Goal: Share content

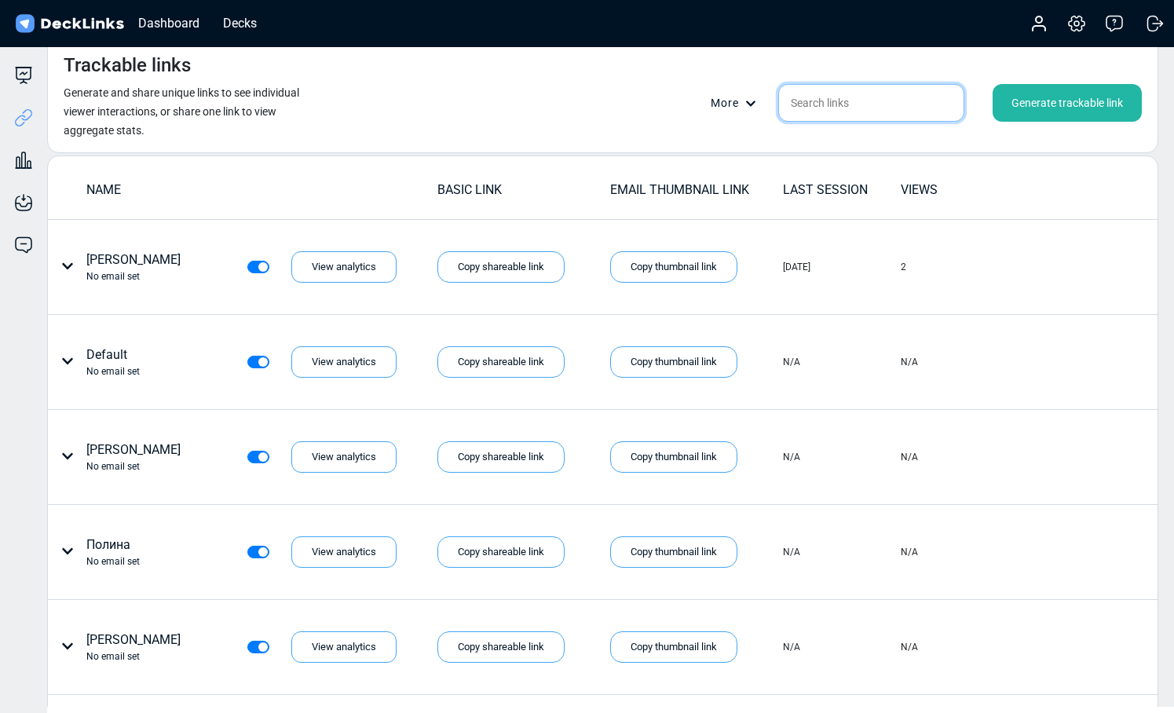
click at [853, 96] on input "text" at bounding box center [871, 103] width 186 height 38
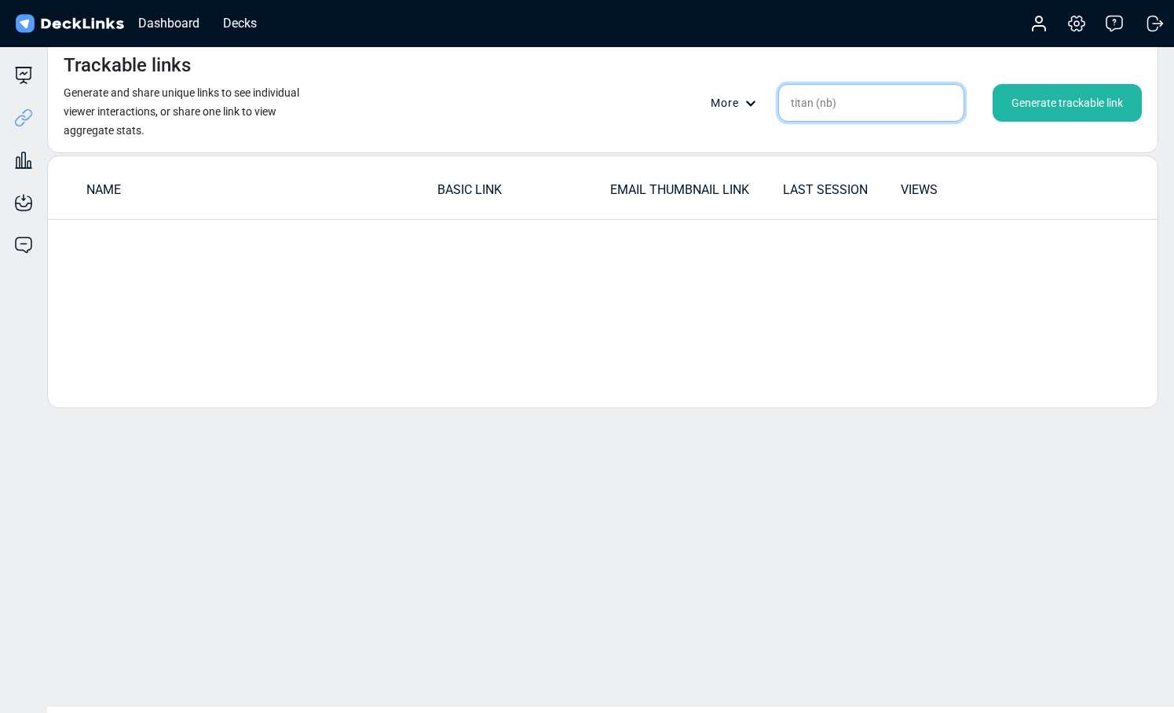
type input "titan (nb)"
click at [245, 27] on div "Decks" at bounding box center [239, 23] width 49 height 20
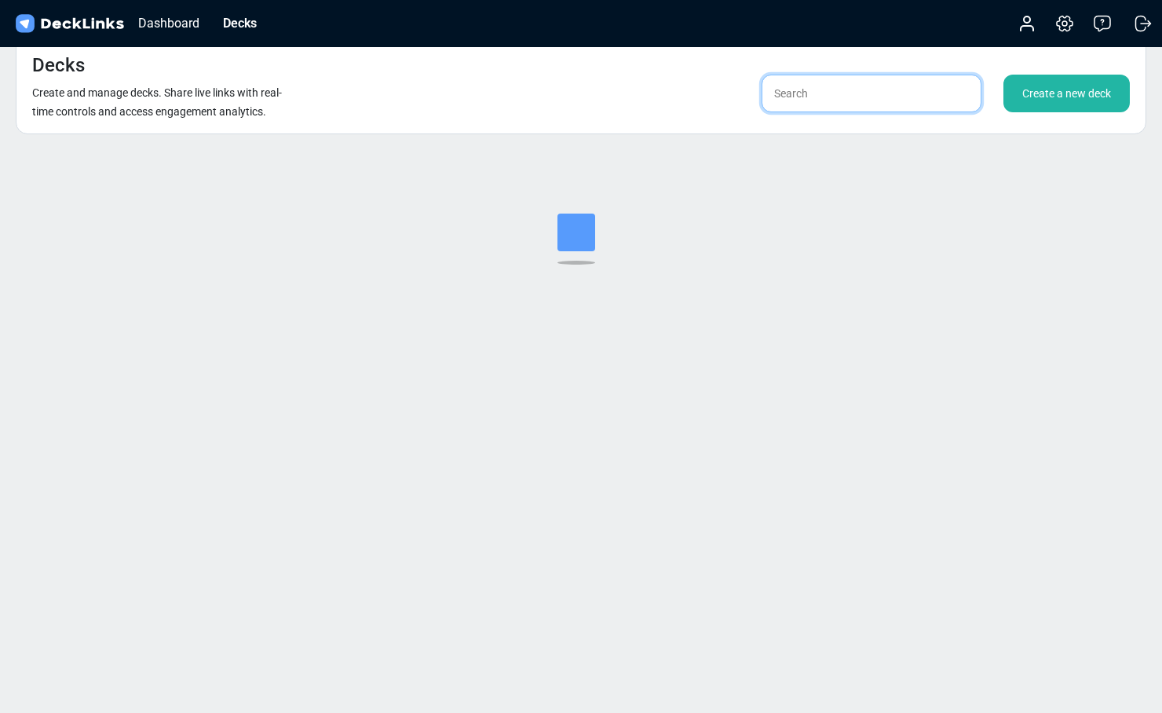
click at [873, 91] on input "text" at bounding box center [871, 94] width 220 height 38
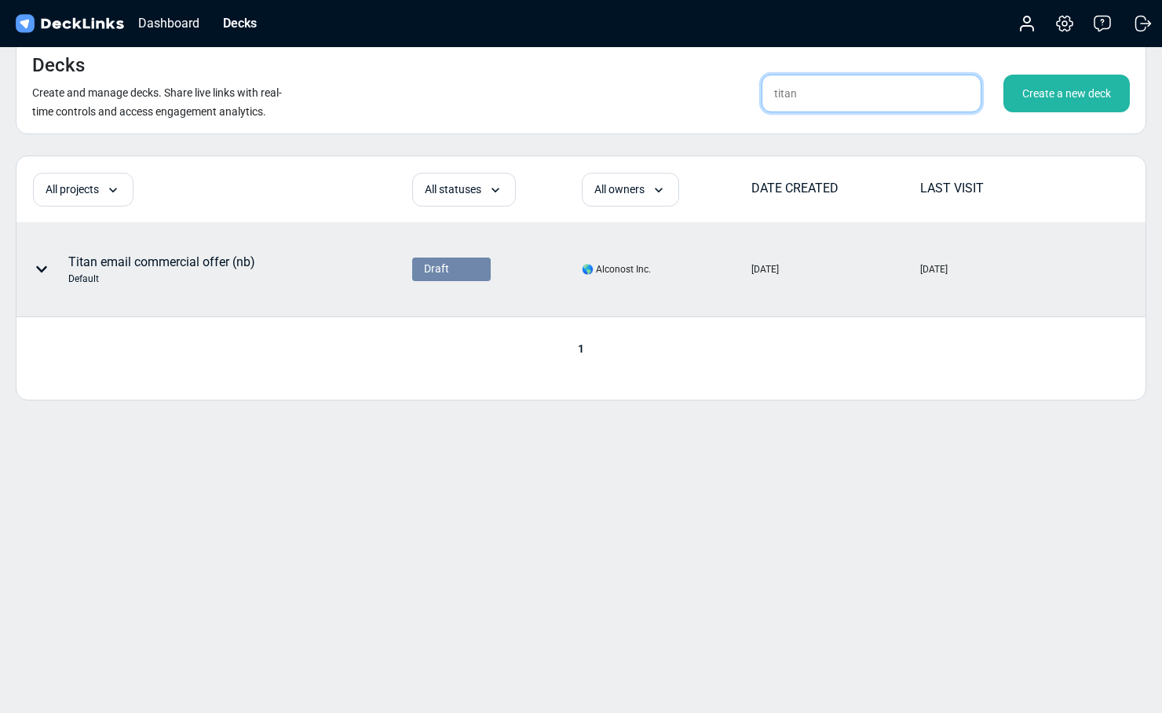
type input "titan"
click at [206, 266] on div "Titan email commercial offer (nb) Default" at bounding box center [161, 269] width 187 height 33
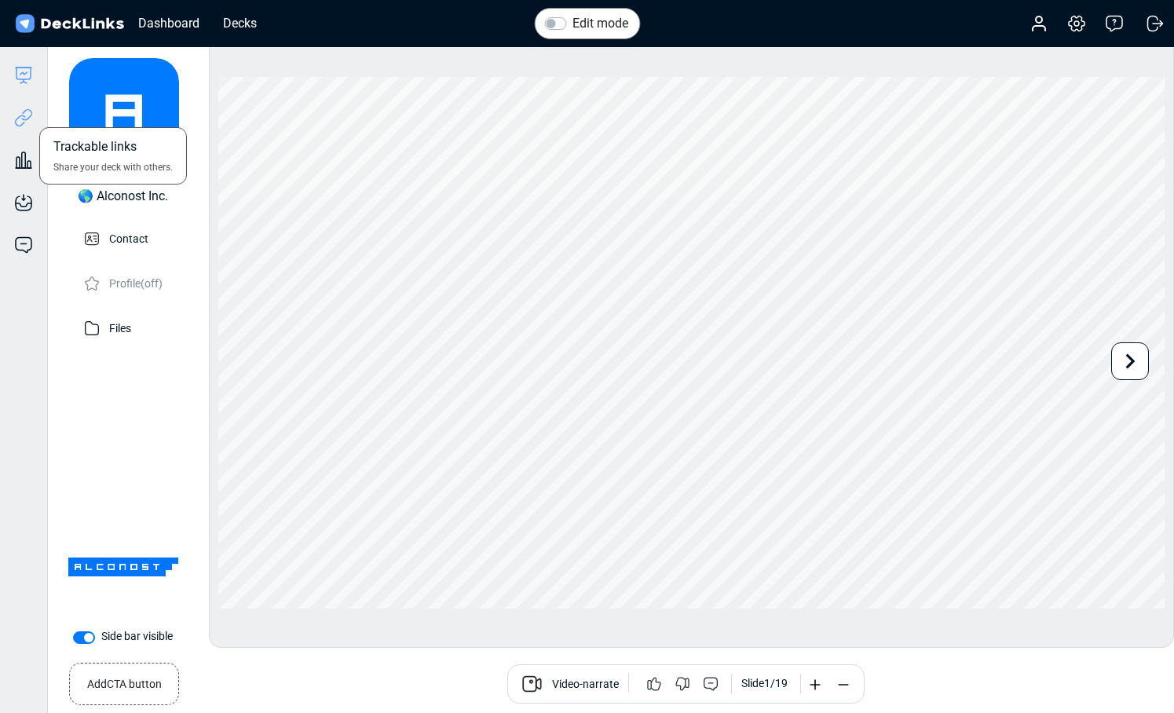
click at [14, 110] on icon at bounding box center [23, 117] width 19 height 19
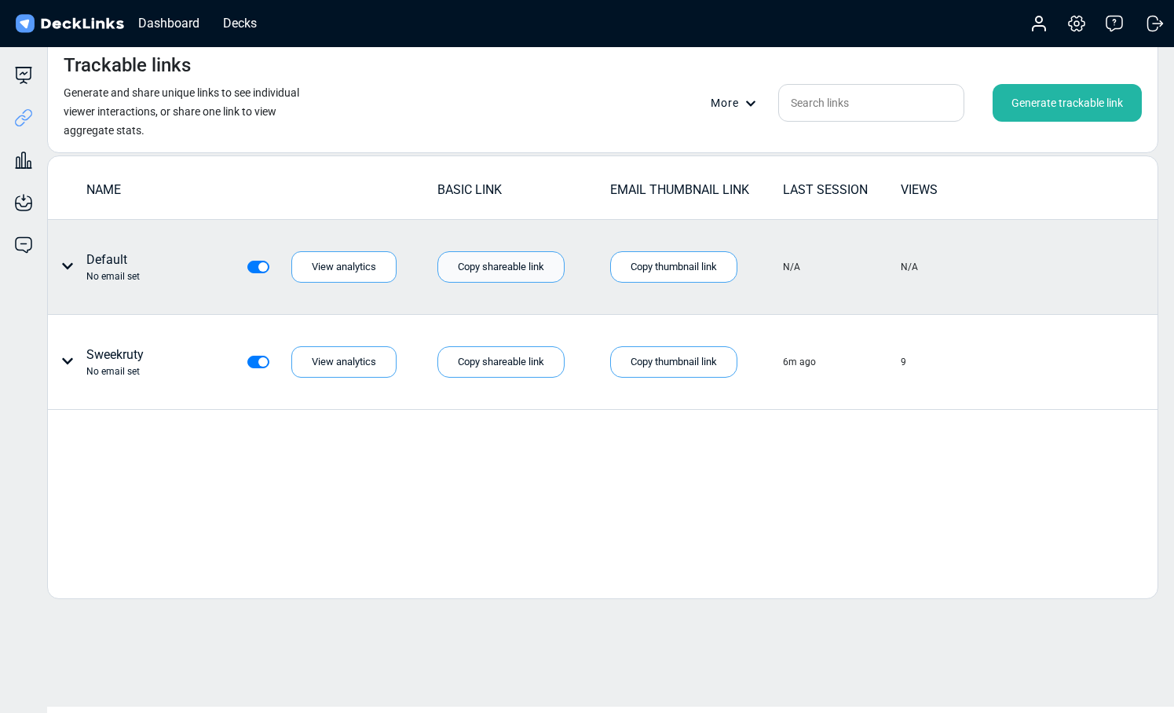
click at [509, 272] on div "Copy shareable link" at bounding box center [500, 266] width 127 height 31
